Goal: Information Seeking & Learning: Learn about a topic

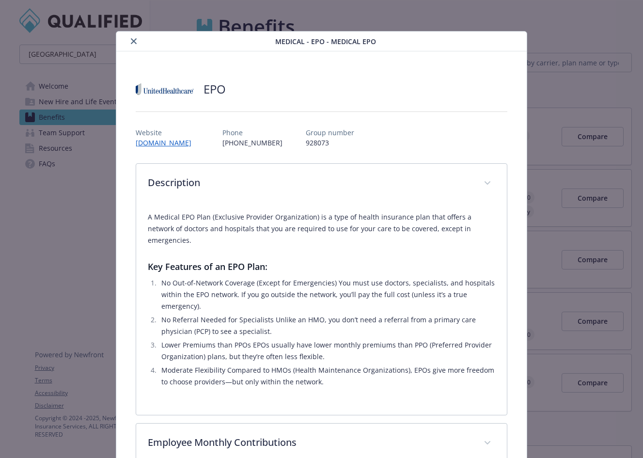
scroll to position [20, 0]
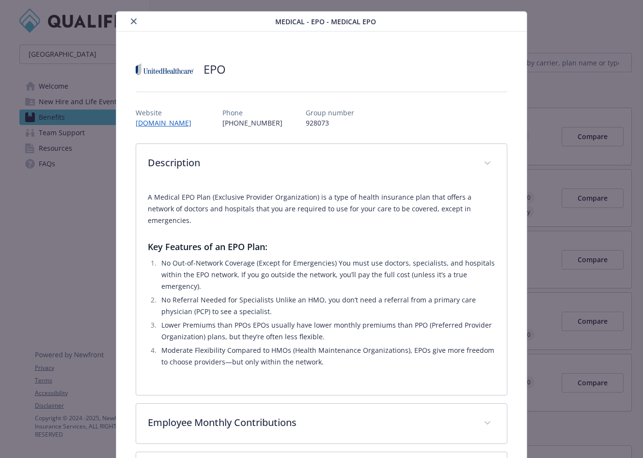
click at [134, 22] on icon "close" at bounding box center [134, 21] width 6 height 6
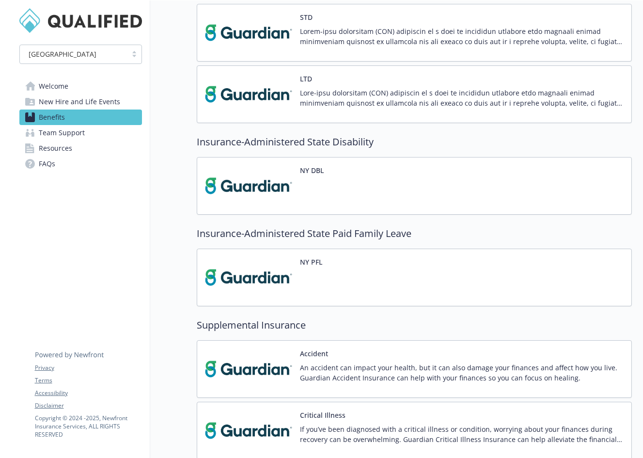
scroll to position [1032, 0]
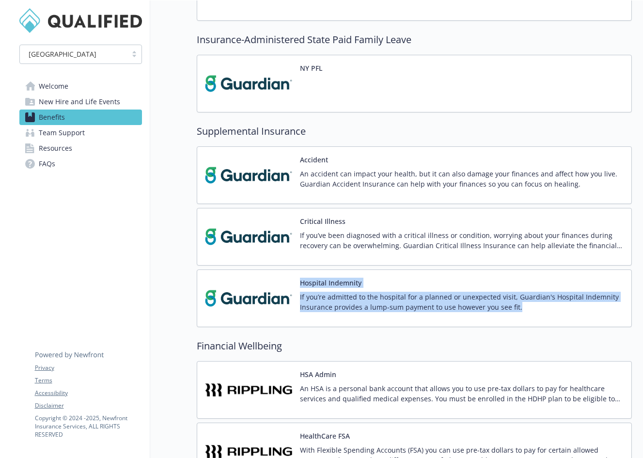
drag, startPoint x: 520, startPoint y: 309, endPoint x: 298, endPoint y: 275, distance: 224.0
click at [298, 275] on div "Hospital Indemnity If you’re admitted to the hospital for a planned or unexpect…" at bounding box center [414, 298] width 435 height 58
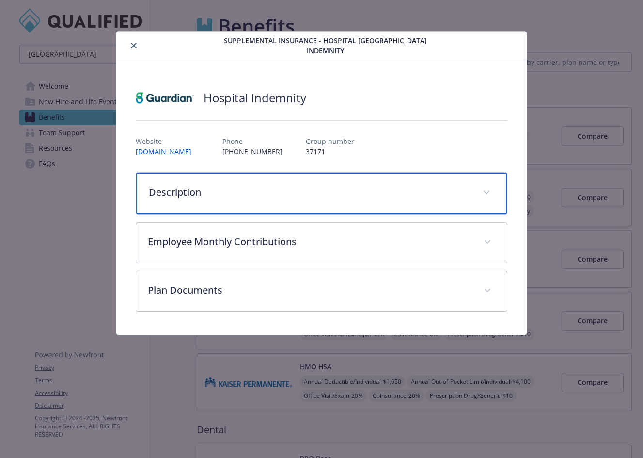
click at [238, 208] on div "Description" at bounding box center [321, 193] width 370 height 42
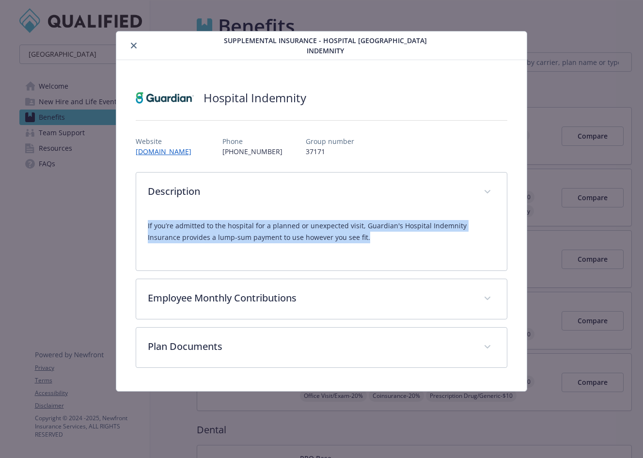
drag, startPoint x: 363, startPoint y: 246, endPoint x: 124, endPoint y: 219, distance: 240.3
click at [124, 219] on div "Hospital Indemnity Website [DOMAIN_NAME] Phone [PHONE_NUMBER] Group number 3717…" at bounding box center [321, 225] width 410 height 331
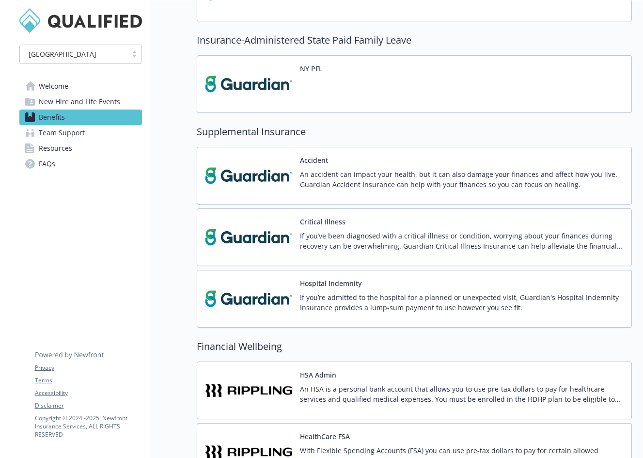
scroll to position [1032, 0]
click at [378, 239] on p "If you’ve been diagnosed with a critical illness or condition, worrying about y…" at bounding box center [461, 241] width 323 height 20
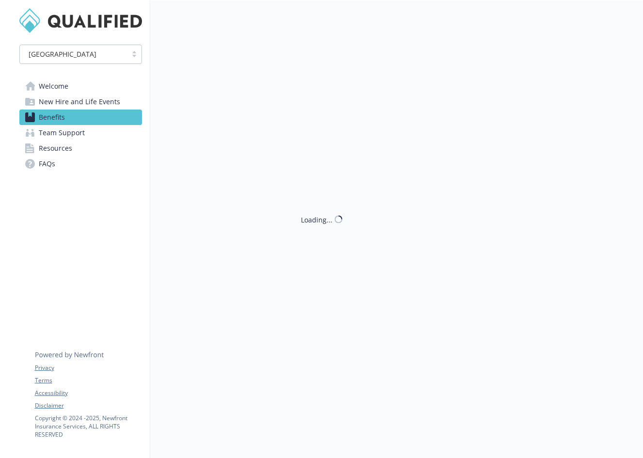
scroll to position [0, 0]
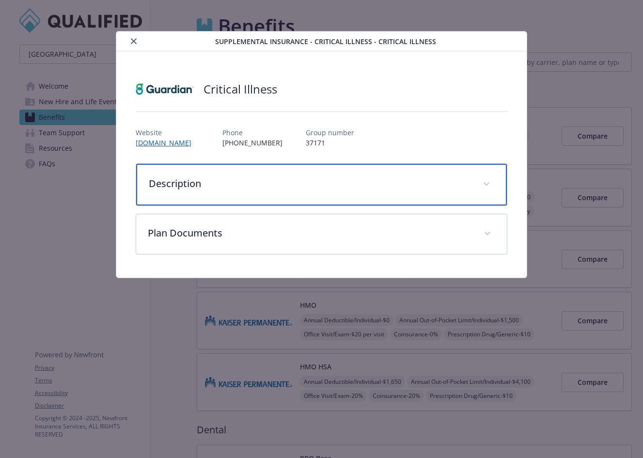
click at [310, 181] on p "Description" at bounding box center [310, 183] width 322 height 15
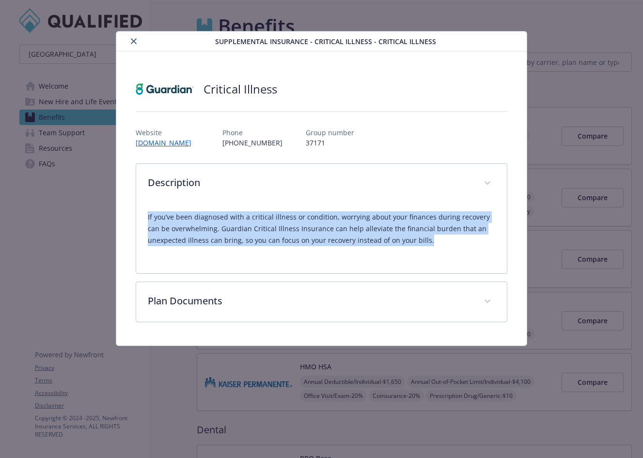
drag, startPoint x: 435, startPoint y: 243, endPoint x: 131, endPoint y: 214, distance: 305.1
click at [131, 214] on div "Critical Illness Website [DOMAIN_NAME] Phone [PHONE_NUMBER] Group number 37171 …" at bounding box center [321, 198] width 410 height 294
click at [133, 42] on icon "close" at bounding box center [134, 41] width 6 height 6
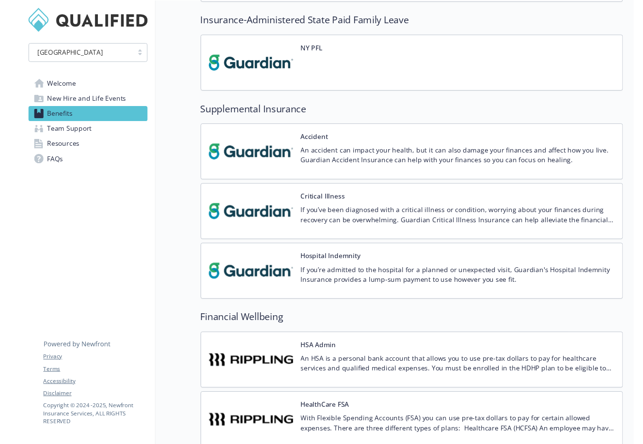
scroll to position [1053, 0]
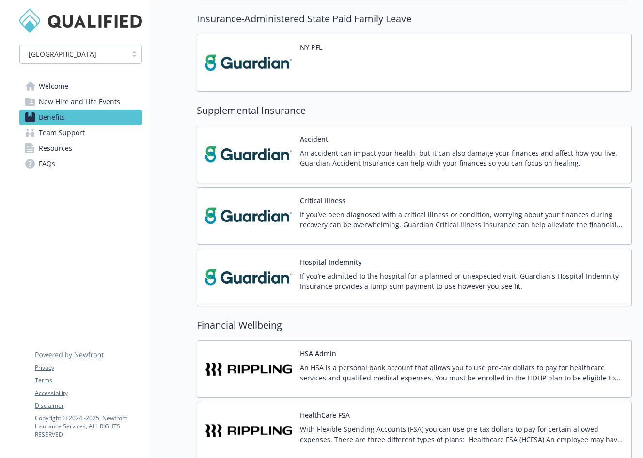
click at [466, 303] on div "Hospital Indemnity If you’re admitted to the hospital for a planned or unexpect…" at bounding box center [414, 277] width 435 height 58
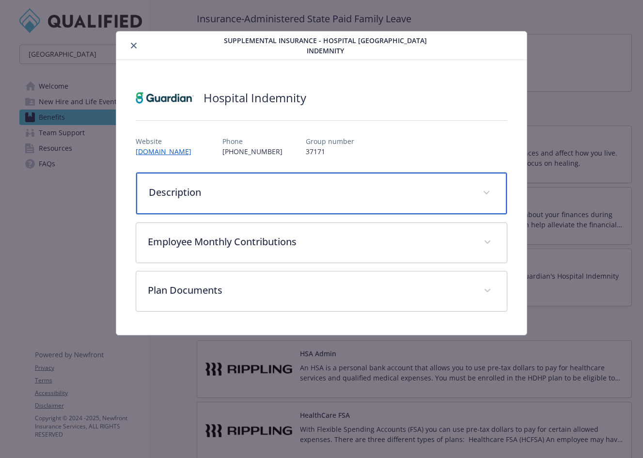
click at [243, 205] on div "Description" at bounding box center [321, 193] width 370 height 42
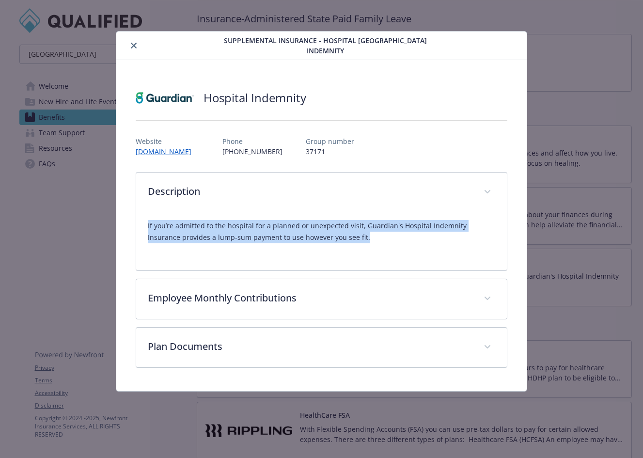
drag, startPoint x: 341, startPoint y: 243, endPoint x: 108, endPoint y: 226, distance: 233.0
click at [108, 226] on div "Supplemental Insurance - Hospital [GEOGRAPHIC_DATA] [GEOGRAPHIC_DATA] Indemnity…" at bounding box center [321, 211] width 514 height 360
copy p "If you’re admitted to the hospital for a planned or unexpected visit, Guardian'…"
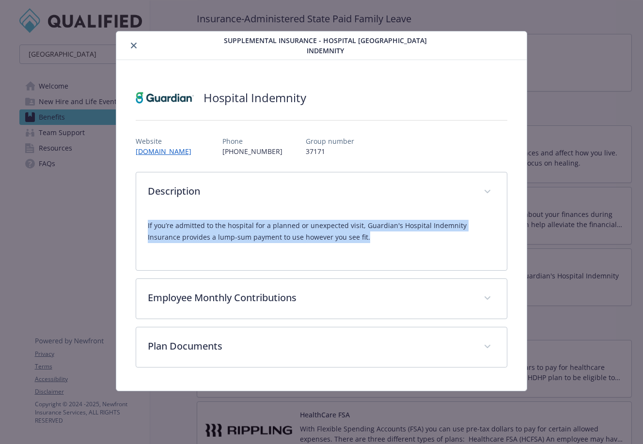
drag, startPoint x: 132, startPoint y: 44, endPoint x: 137, endPoint y: 70, distance: 26.5
click at [132, 44] on icon "close" at bounding box center [134, 46] width 6 height 6
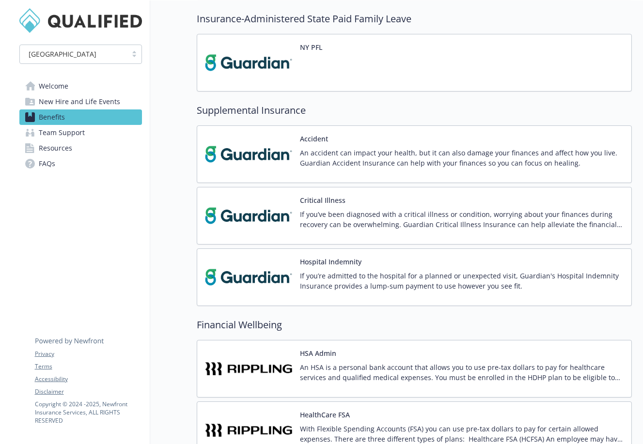
click at [99, 88] on link "Welcome" at bounding box center [80, 85] width 123 height 15
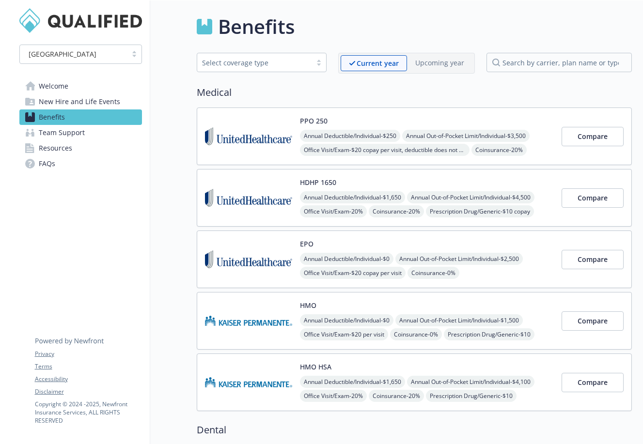
click at [74, 93] on link "Welcome" at bounding box center [80, 85] width 123 height 15
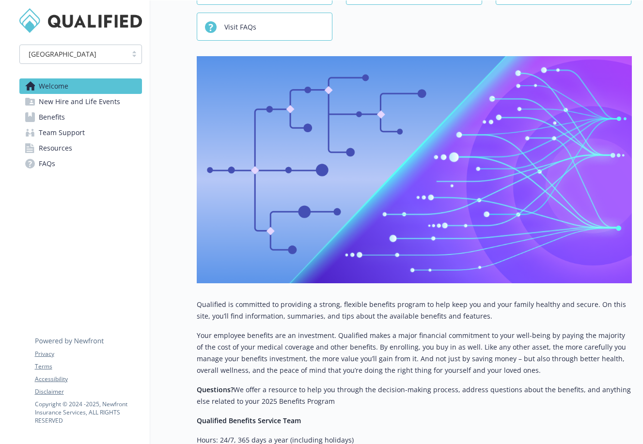
scroll to position [84, 0]
drag, startPoint x: 333, startPoint y: 402, endPoint x: 252, endPoint y: 395, distance: 80.7
click at [252, 395] on p "Questions? We offer a resource to help you through the decision-making process,…" at bounding box center [414, 395] width 435 height 23
click at [278, 412] on div "Qualified is committed to providing a strong, flexible benefits program to help…" at bounding box center [414, 391] width 435 height 186
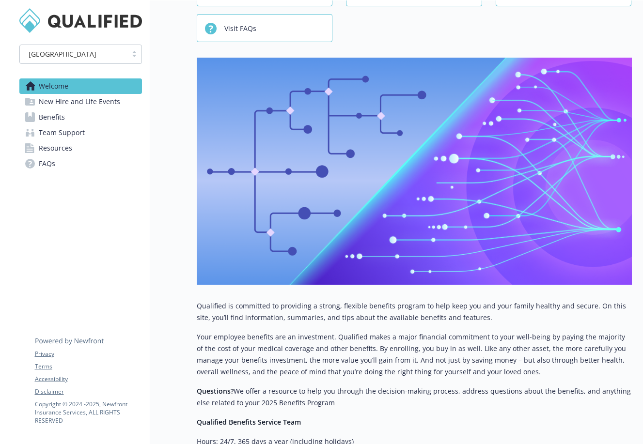
scroll to position [36, 0]
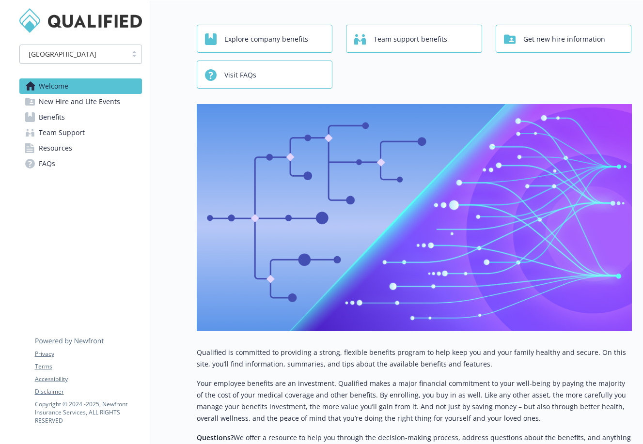
click at [252, 30] on button "Explore company benefits" at bounding box center [265, 39] width 136 height 28
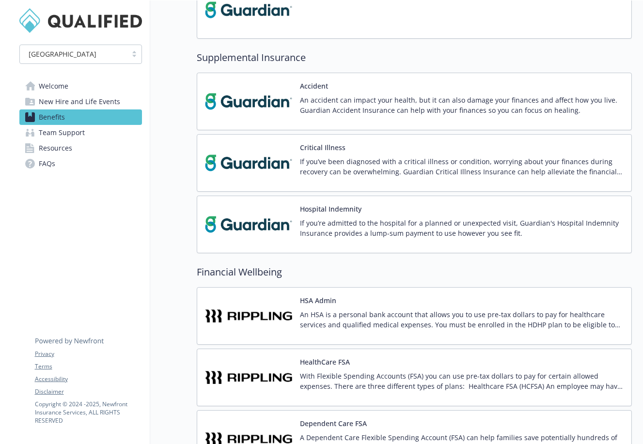
scroll to position [1140, 0]
